Goal: Task Accomplishment & Management: Manage account settings

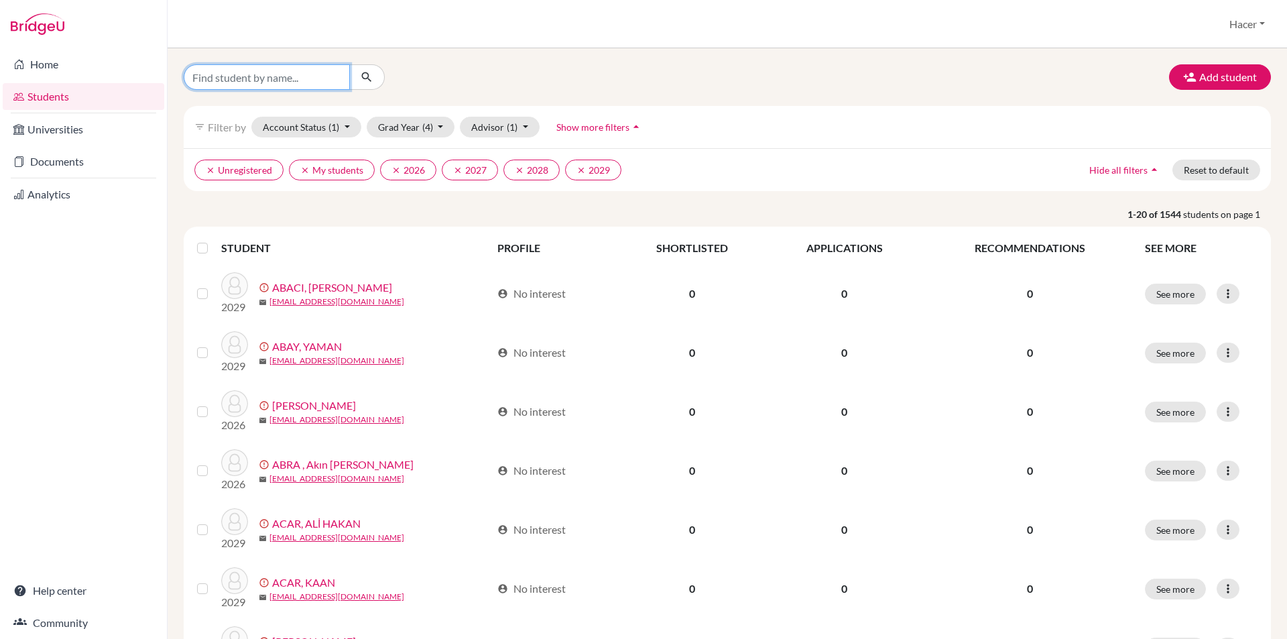
click at [308, 76] on input "Find student by name..." at bounding box center [267, 76] width 166 height 25
type input "demir"
click button "submit" at bounding box center [367, 76] width 36 height 25
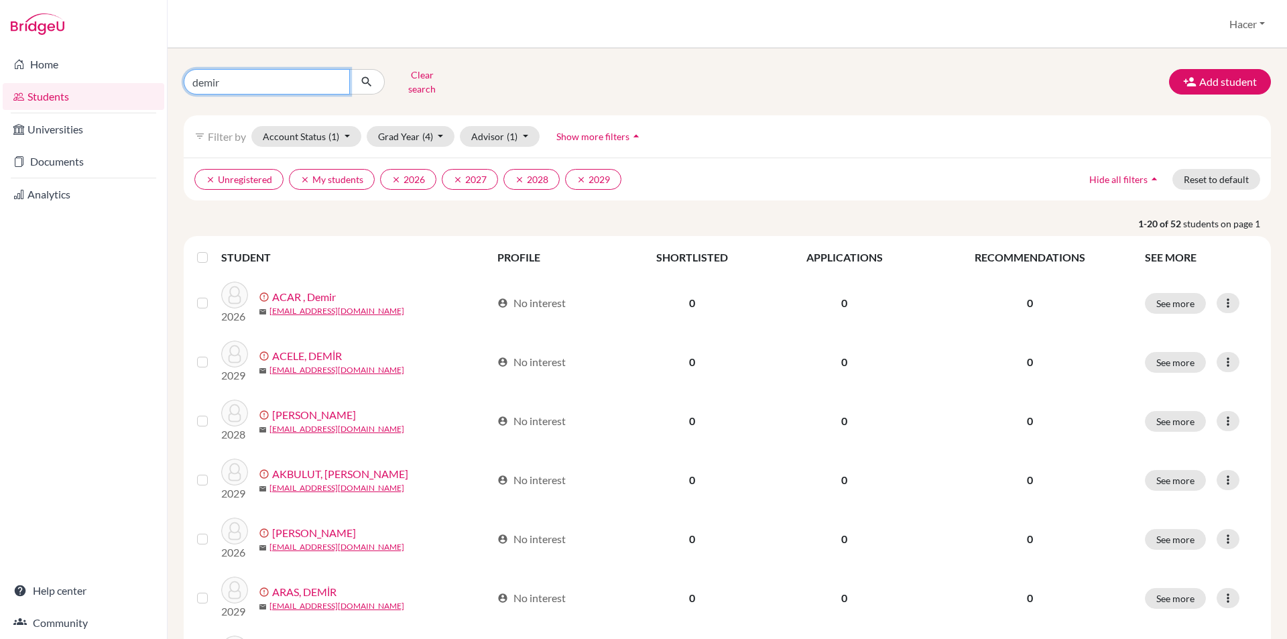
drag, startPoint x: 233, startPoint y: 78, endPoint x: 188, endPoint y: 73, distance: 44.6
click at [188, 73] on input "demir" at bounding box center [267, 81] width 166 height 25
type input "şimşek"
click button "submit" at bounding box center [367, 81] width 36 height 25
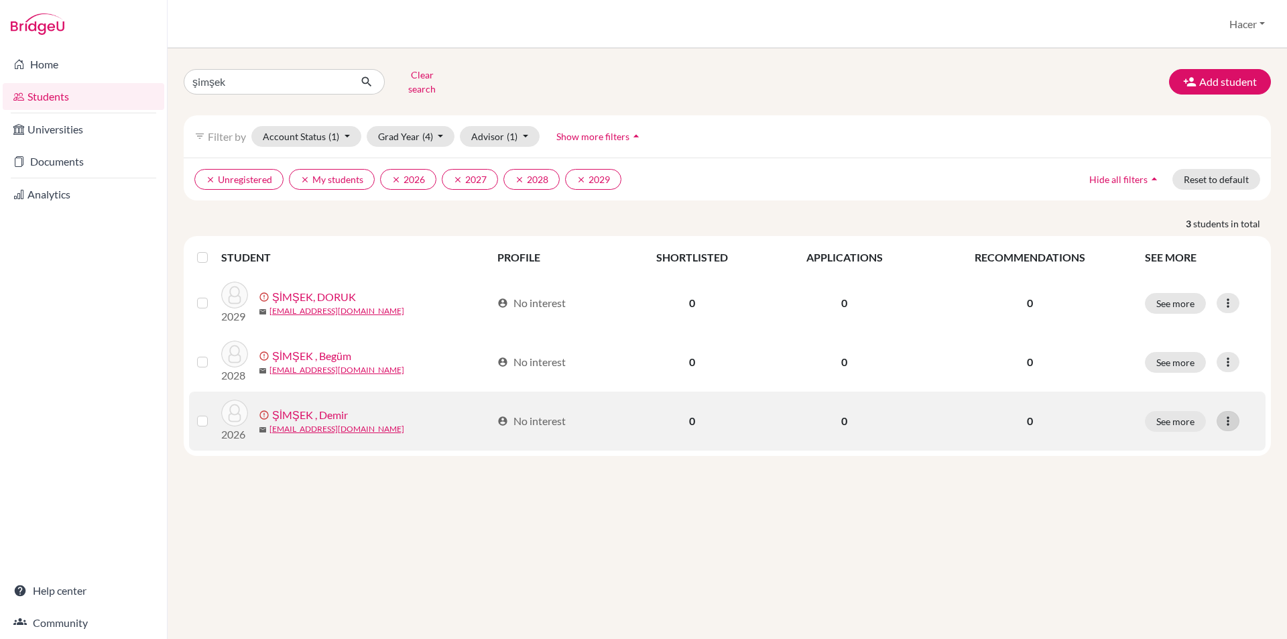
click at [1226, 414] on icon at bounding box center [1227, 420] width 13 height 13
click at [1210, 483] on button "Resend invite email" at bounding box center [1176, 491] width 121 height 21
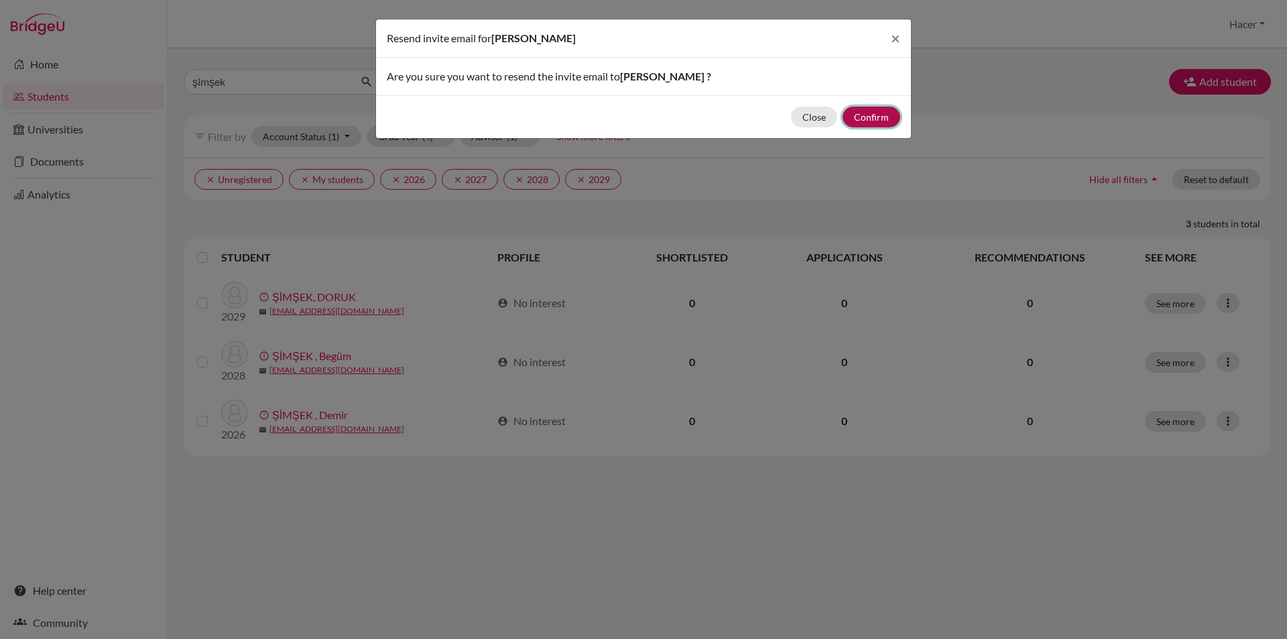
click at [883, 120] on button "Confirm" at bounding box center [871, 117] width 58 height 21
